Goal: Information Seeking & Learning: Check status

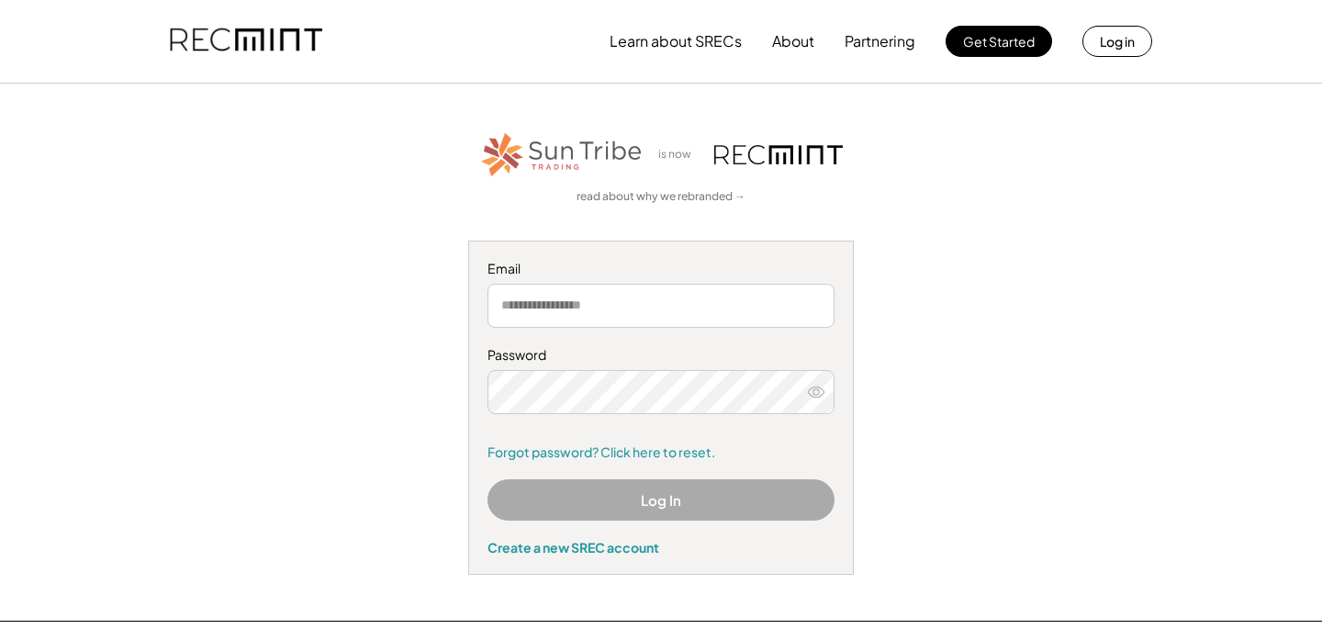
click at [676, 307] on input "email" at bounding box center [660, 306] width 347 height 44
type input "**********"
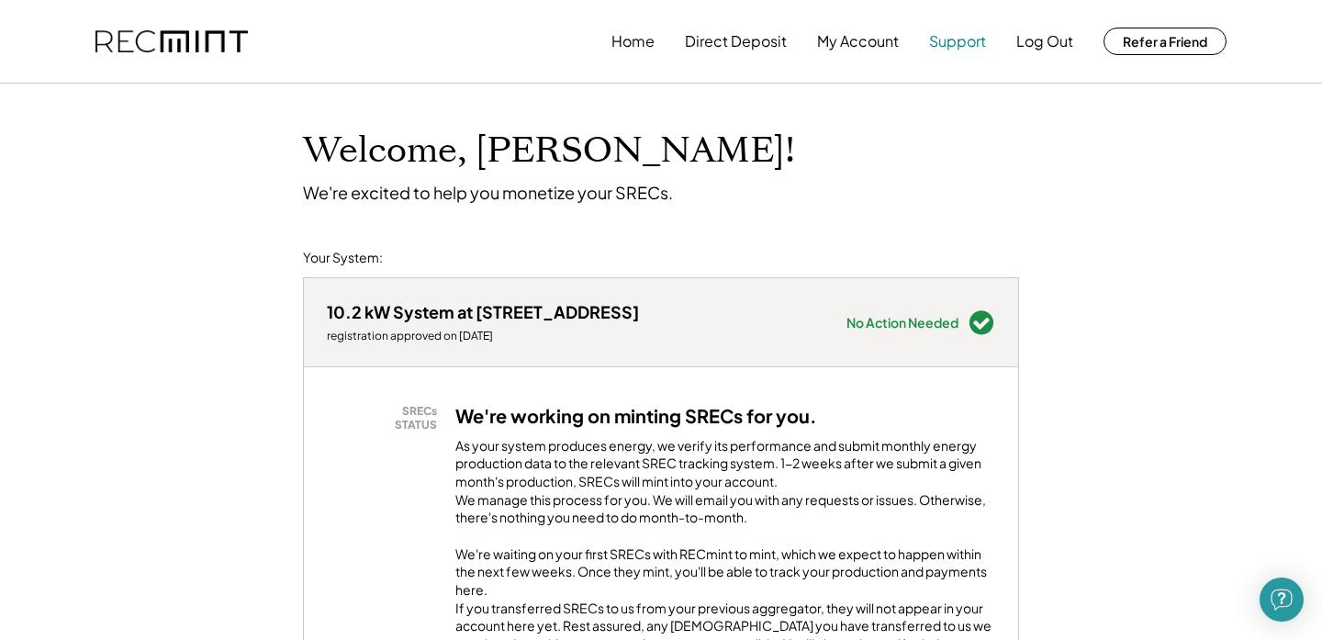
click at [936, 48] on button "Support" at bounding box center [957, 41] width 57 height 37
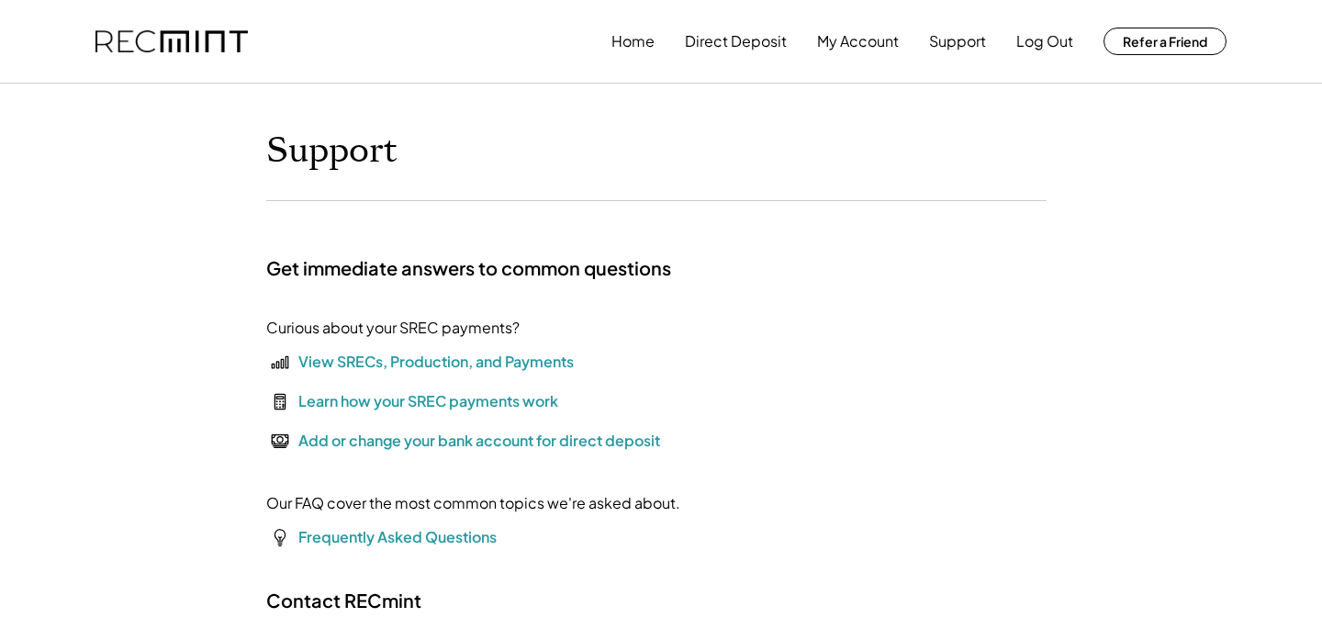
click at [396, 355] on div "View SRECs, Production, and Payments" at bounding box center [435, 362] width 275 height 22
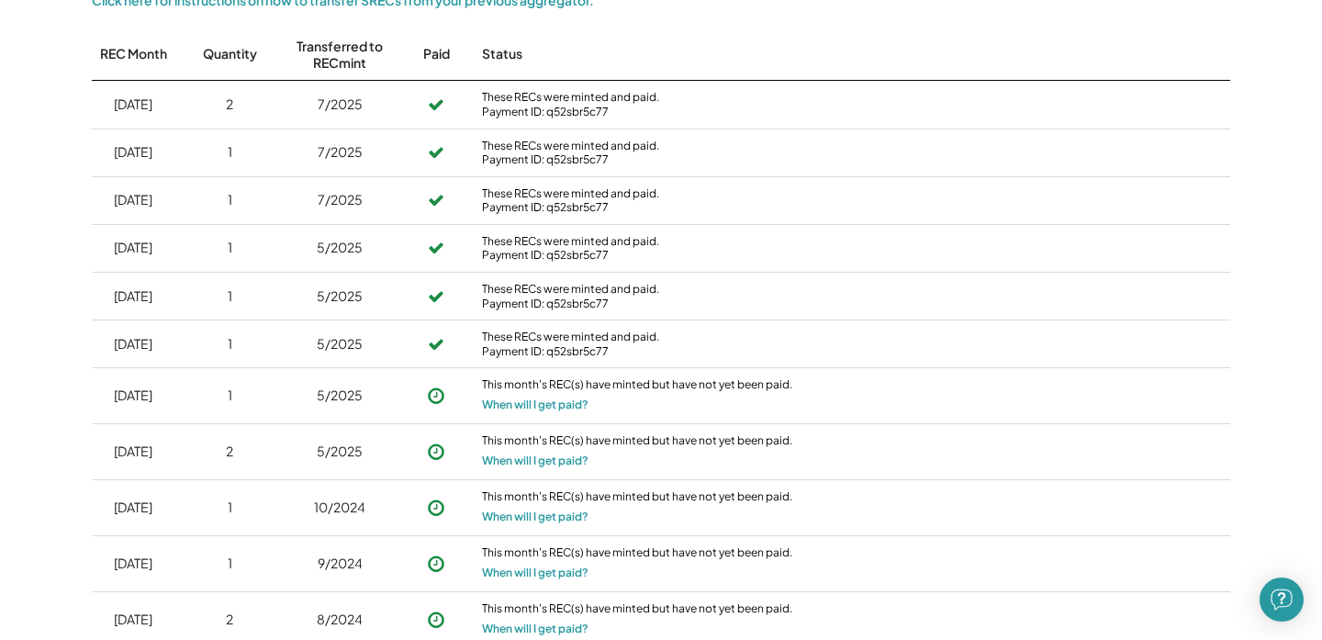
scroll to position [1191, 0]
click at [488, 331] on div "These RECs were minted and paid. Payment ID: q52sbr5c77" at bounding box center [638, 342] width 312 height 28
click at [554, 339] on div "These RECs were minted and paid. Payment ID: q52sbr5c77" at bounding box center [638, 342] width 312 height 28
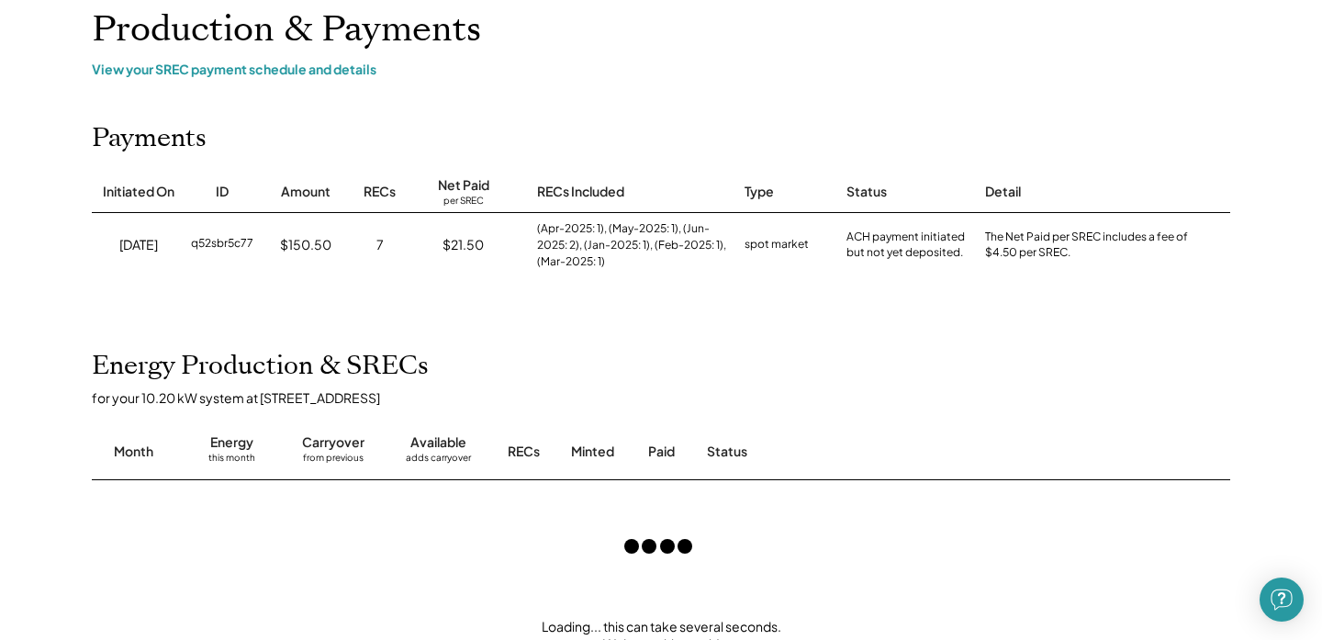
scroll to position [73, 0]
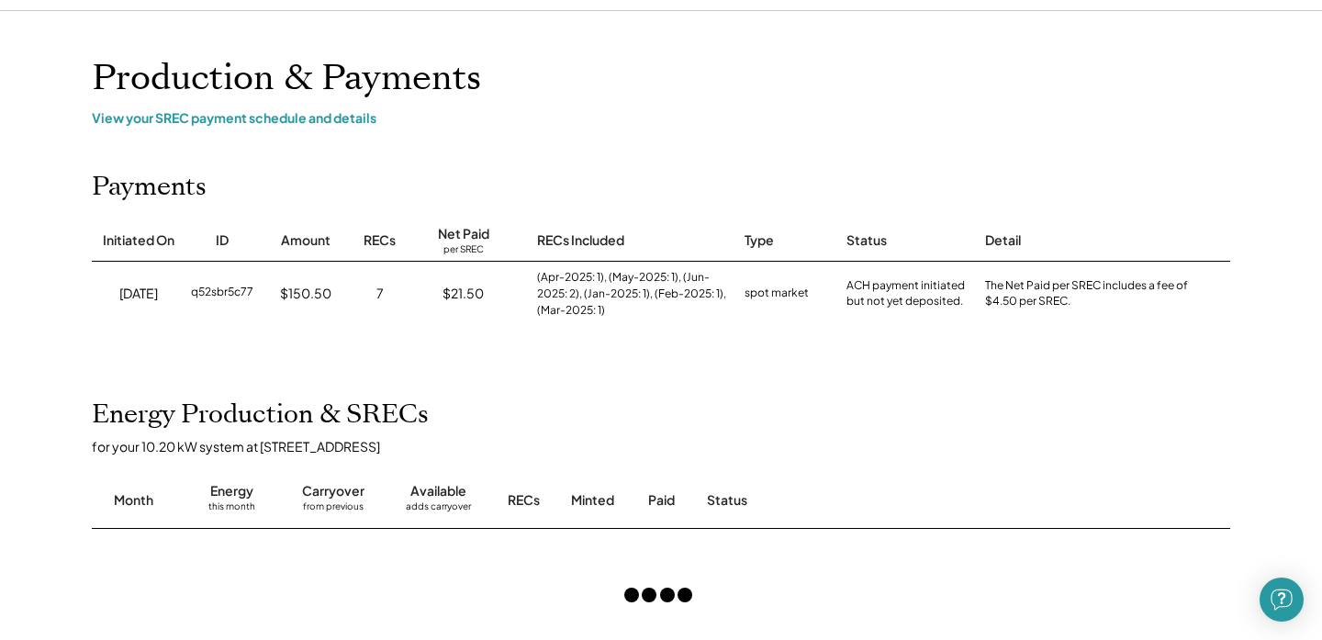
click at [650, 291] on div "(Apr-2025: 1), (May-2025: 1), (Jun-2025: 2), (Jan-2025: 1), (Feb-2025: 1), (Mar…" at bounding box center [631, 294] width 189 height 50
click at [284, 296] on div "$150.50" at bounding box center [305, 294] width 51 height 18
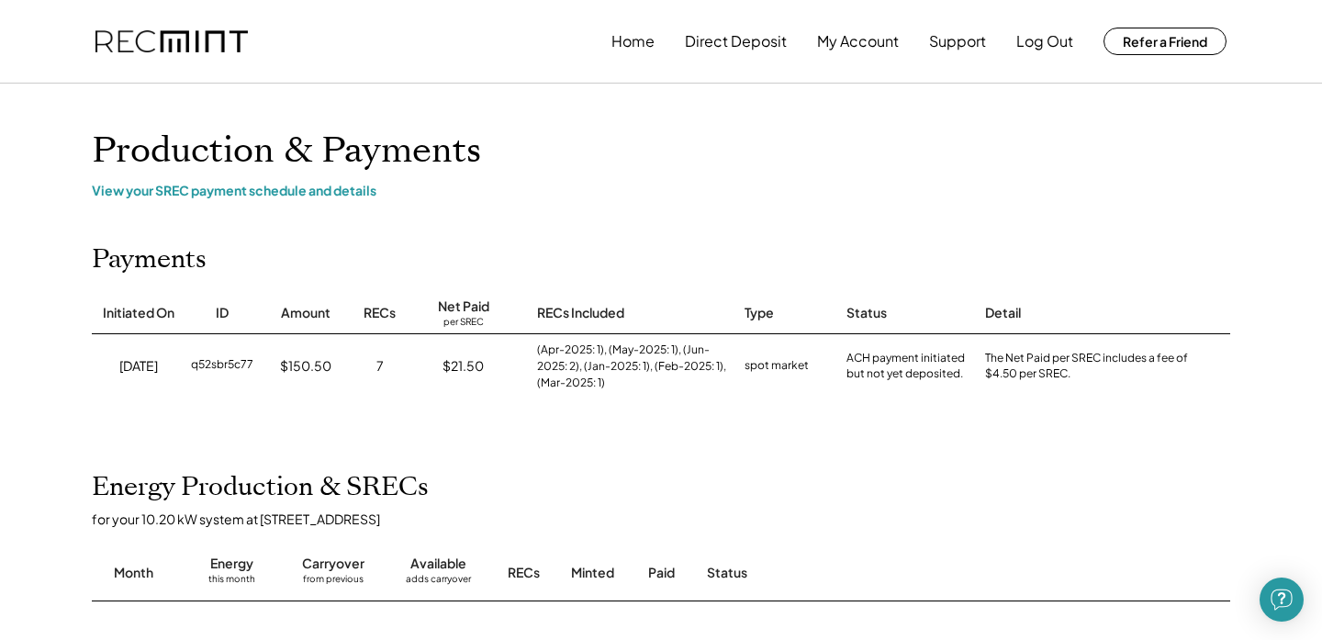
scroll to position [0, 0]
